Goal: Task Accomplishment & Management: Use online tool/utility

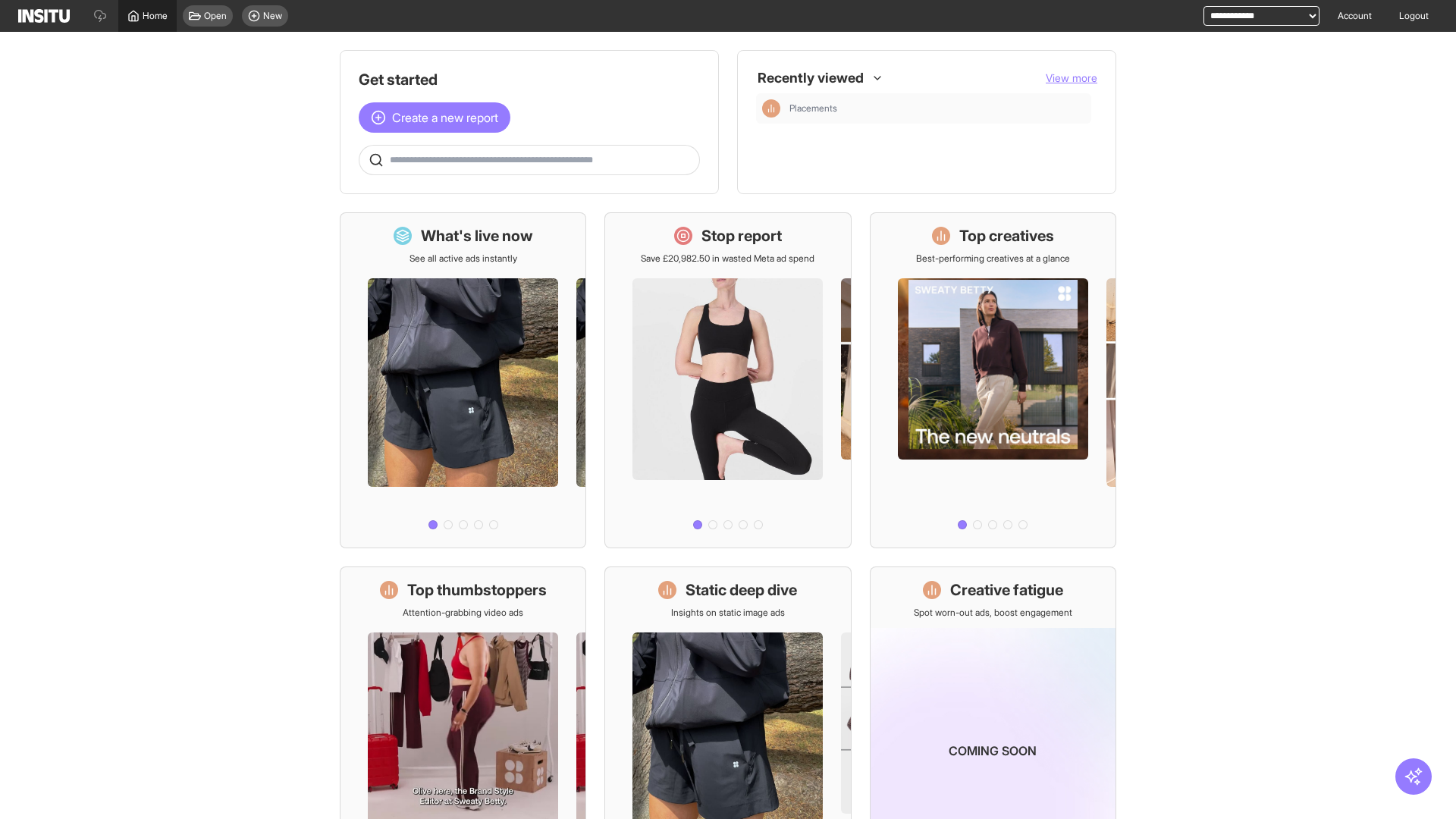
click at [147, 16] on span "Home" at bounding box center [155, 16] width 25 height 12
click at [438, 118] on span "Create a new report" at bounding box center [445, 117] width 106 height 19
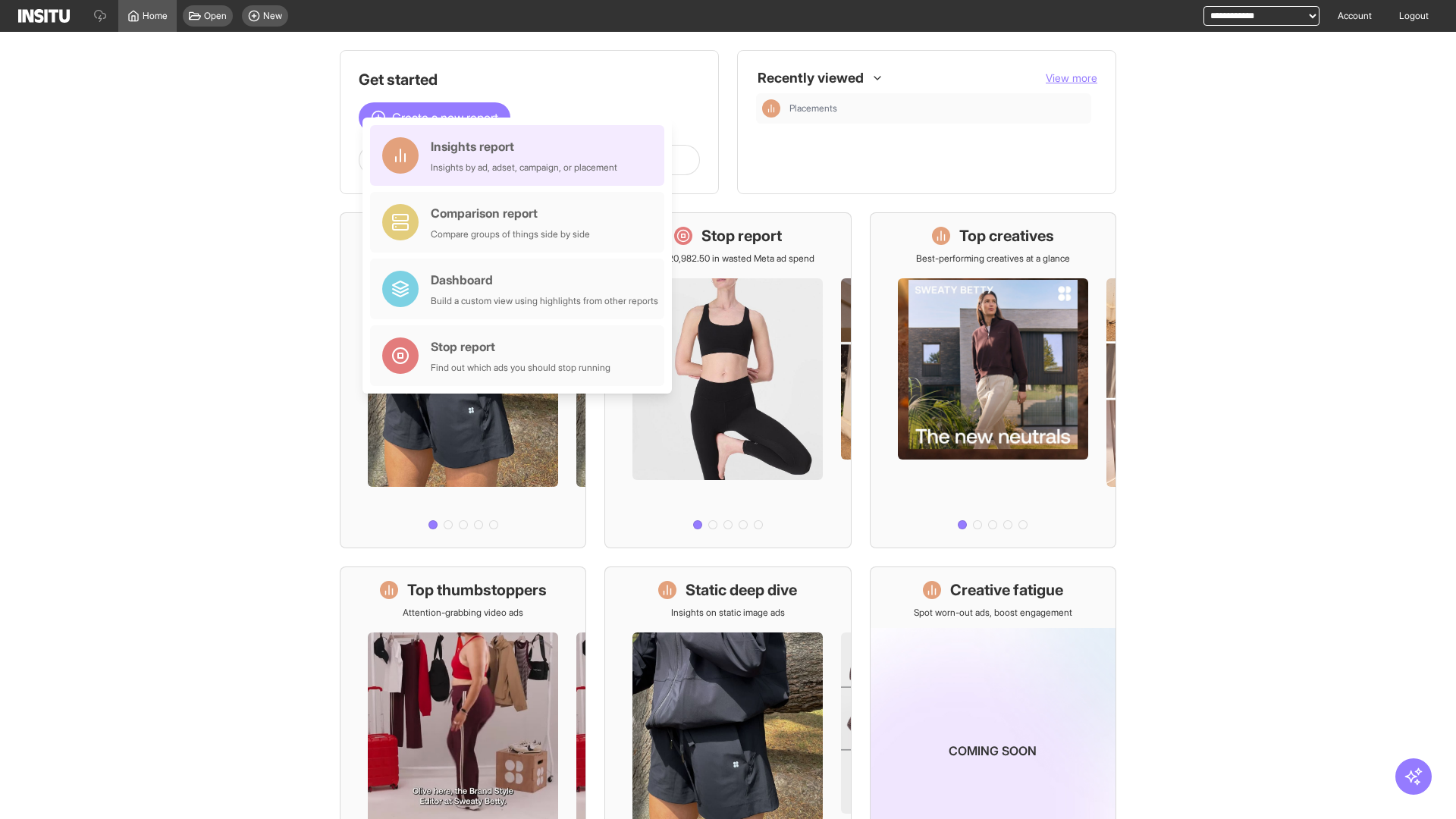
click at [521, 156] on div "Insights report Insights by ad, adset, campaign, or placement" at bounding box center [523, 155] width 187 height 36
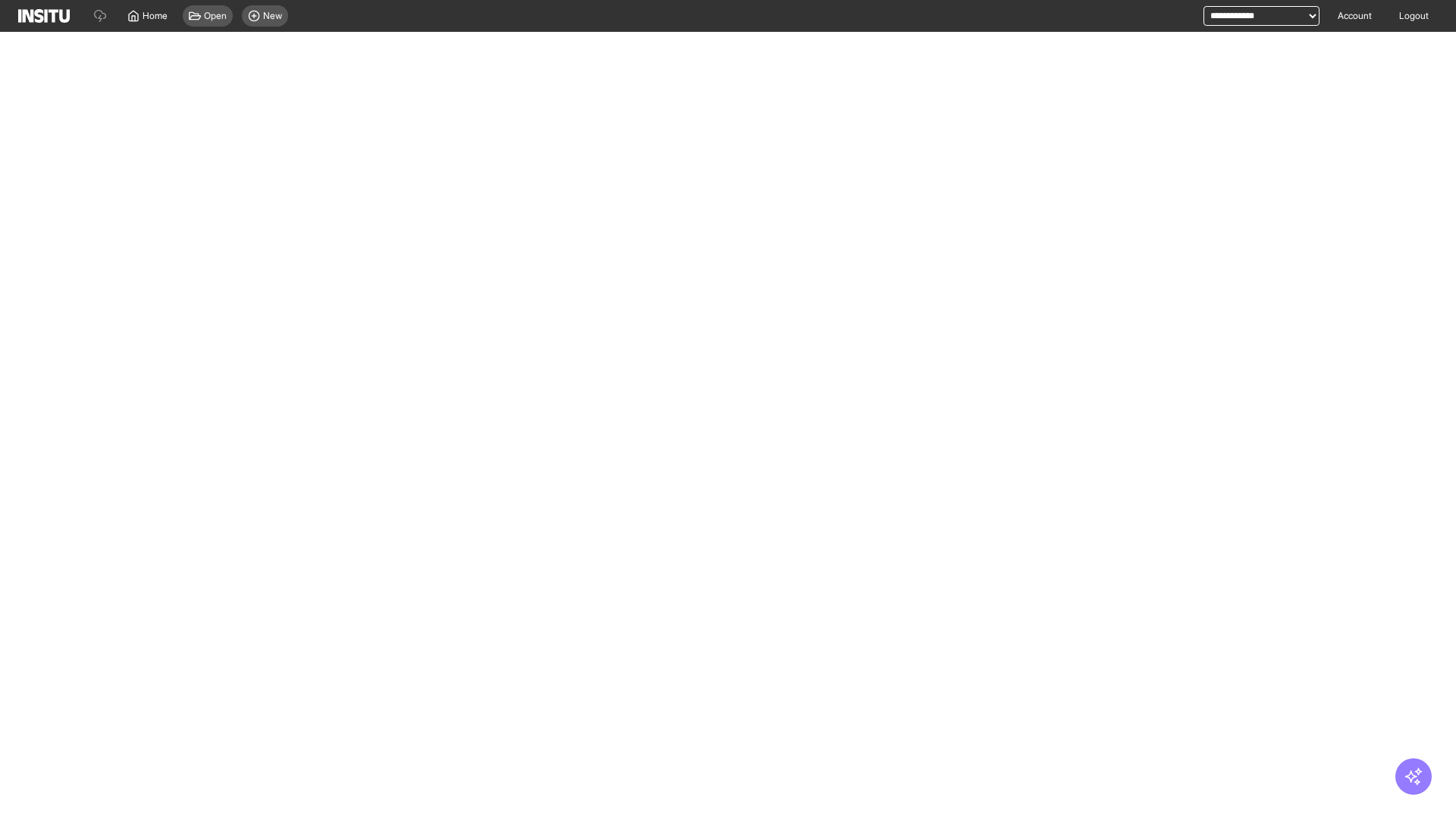
select select "**"
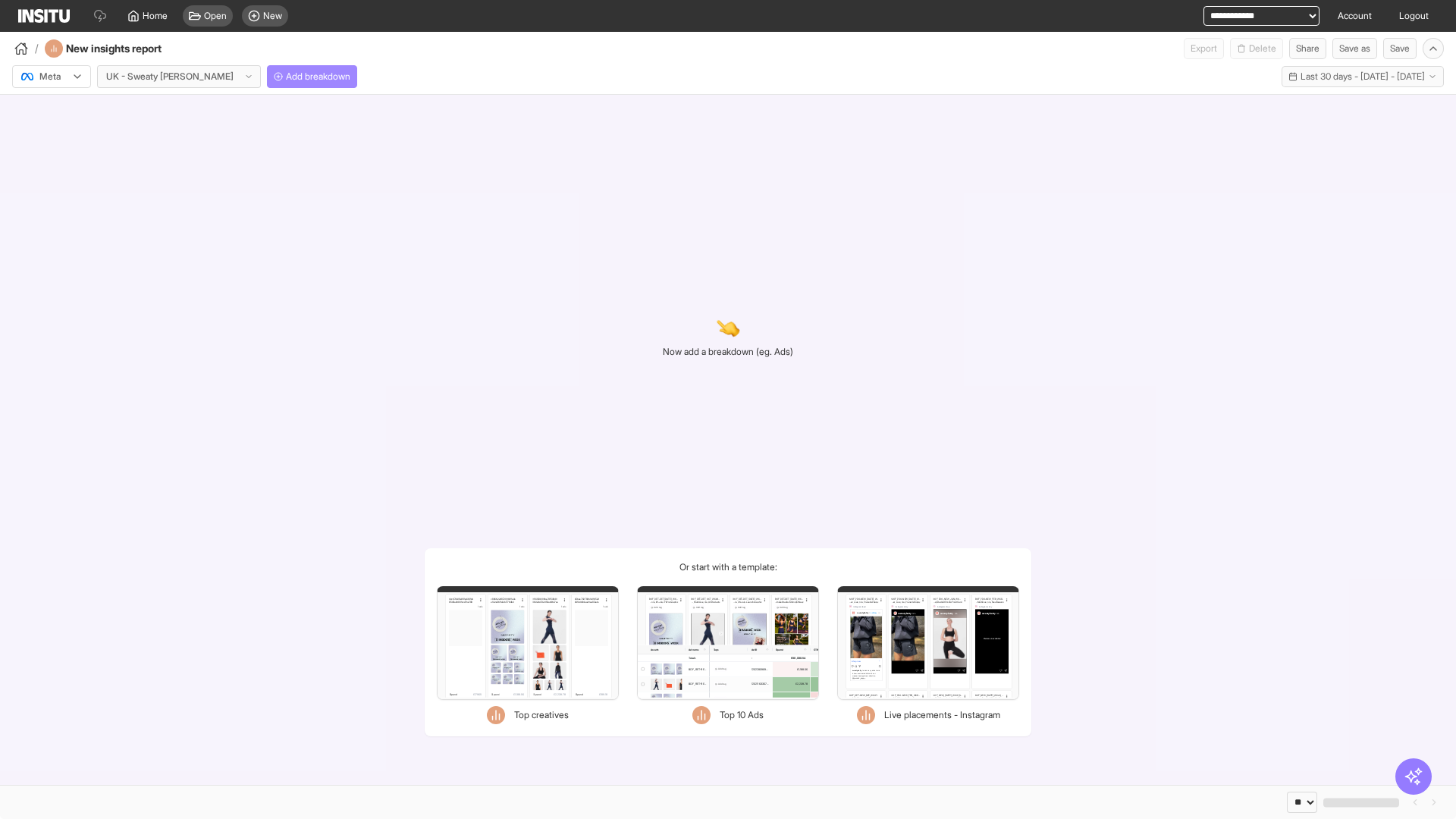
click at [286, 76] on span "Add breakdown" at bounding box center [318, 77] width 65 height 12
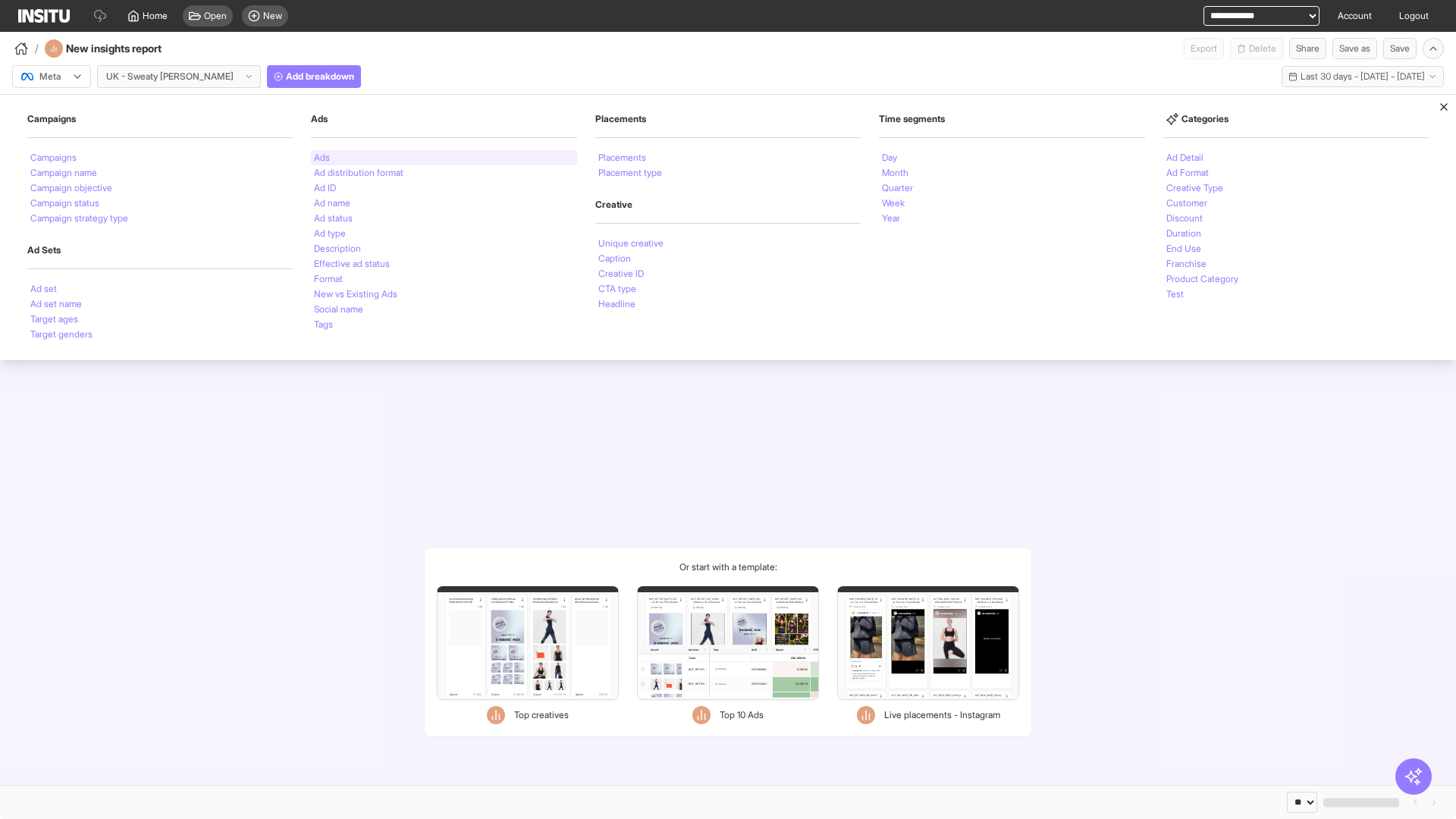
click at [321, 158] on li "Ads" at bounding box center [322, 158] width 16 height 9
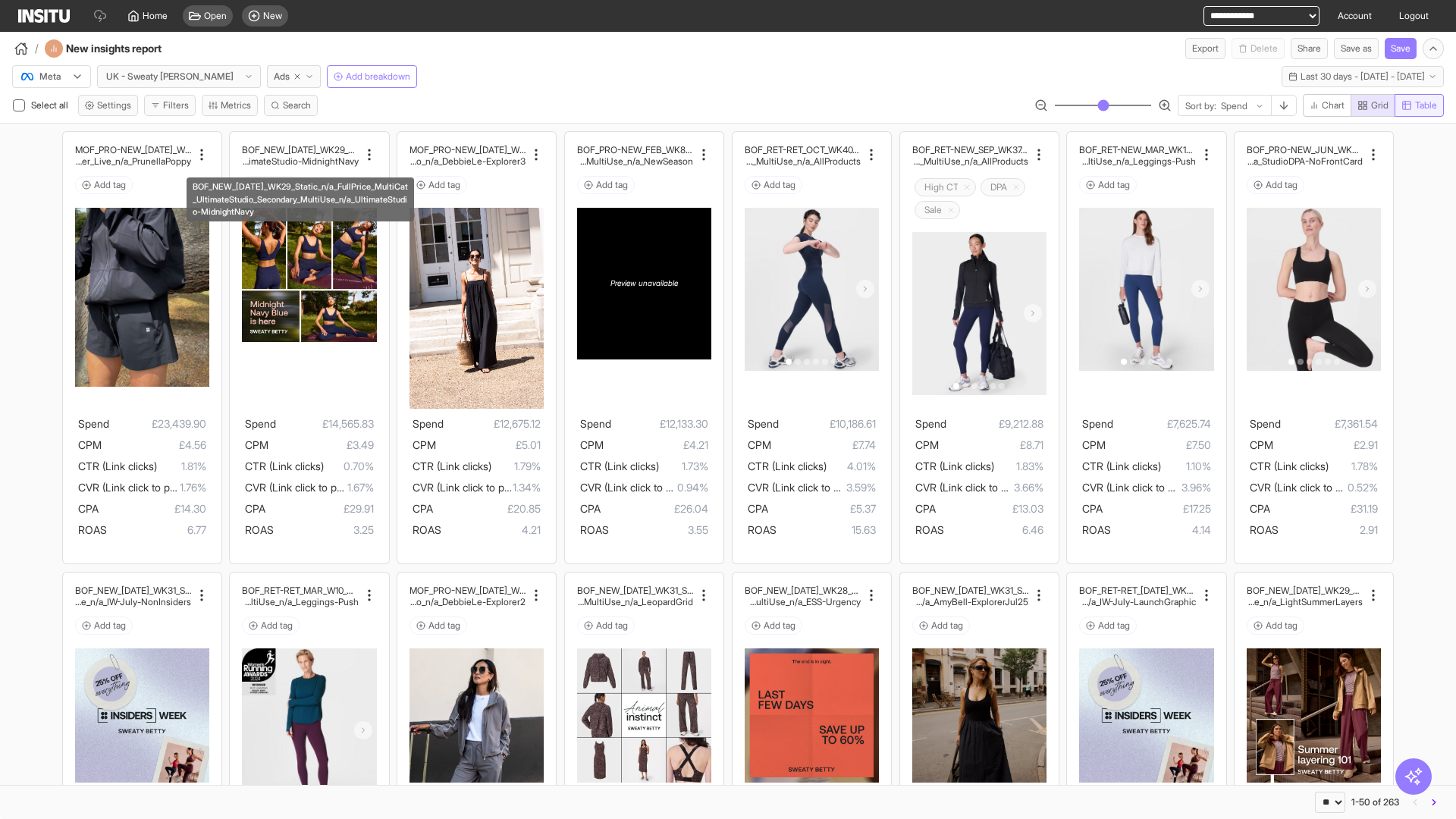
click at [1418, 105] on span "Table" at bounding box center [1426, 105] width 22 height 12
